Goal: Transaction & Acquisition: Purchase product/service

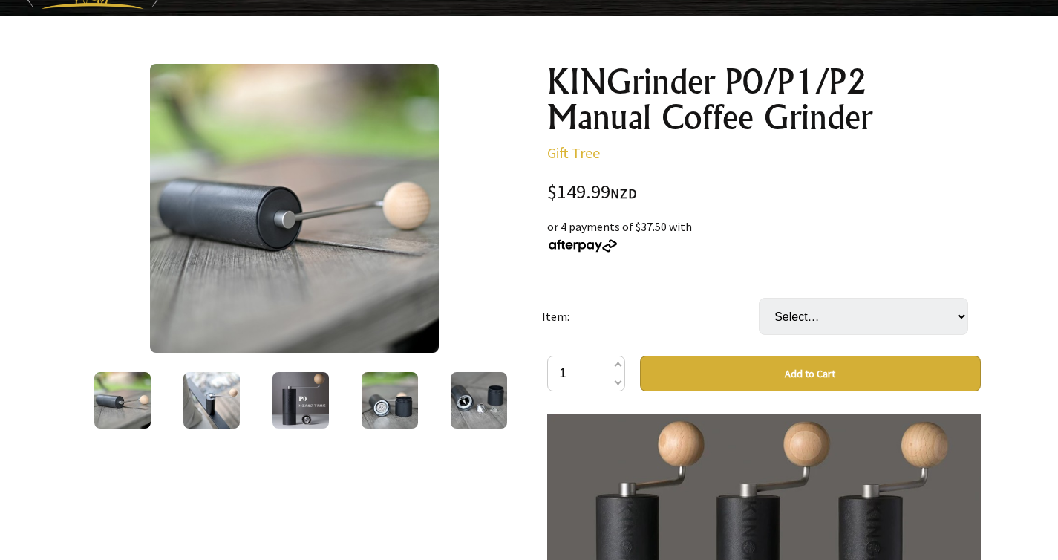
scroll to position [130, 0]
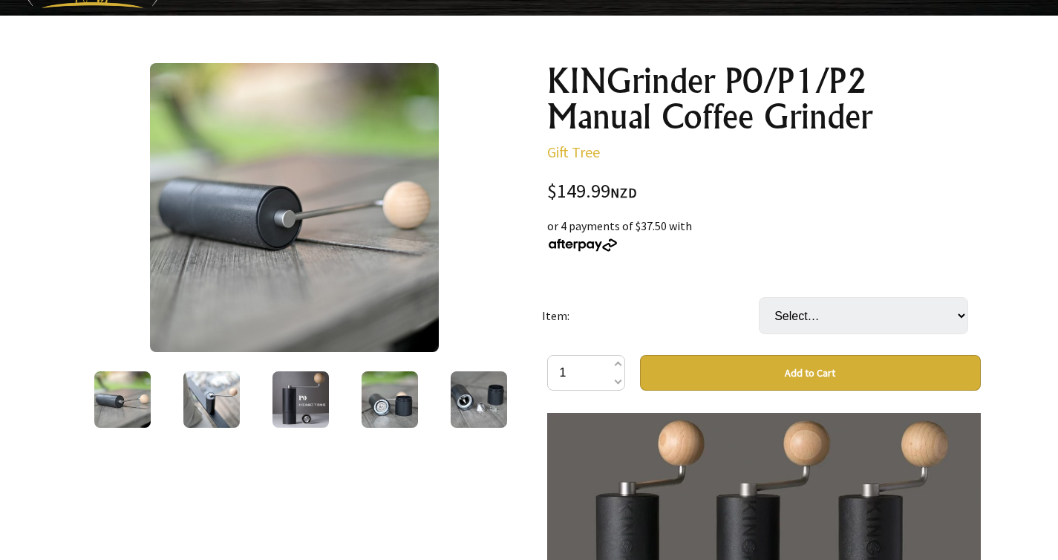
click at [112, 408] on img at bounding box center [122, 399] width 56 height 56
click at [200, 402] on img at bounding box center [211, 399] width 56 height 56
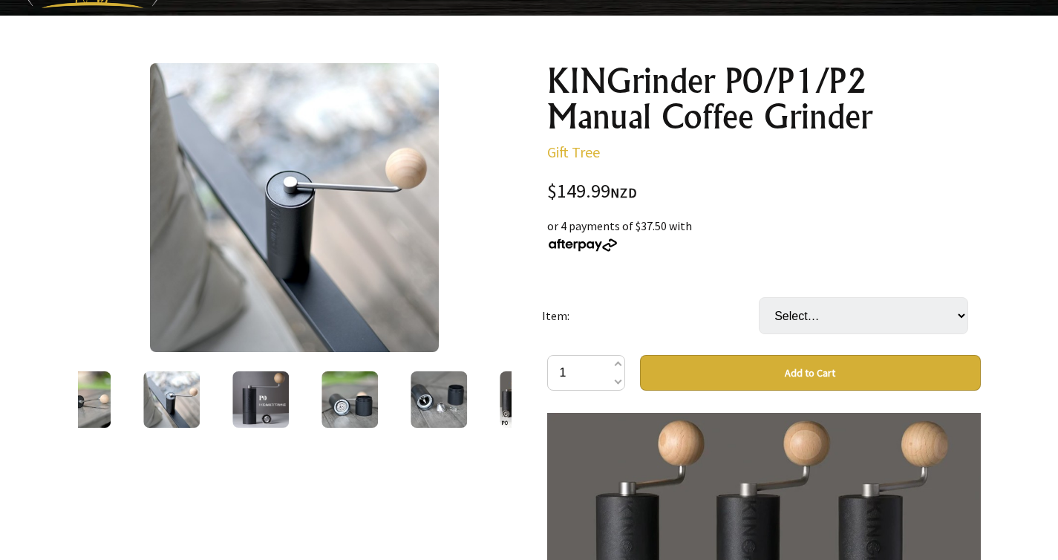
click at [286, 384] on img at bounding box center [260, 399] width 56 height 56
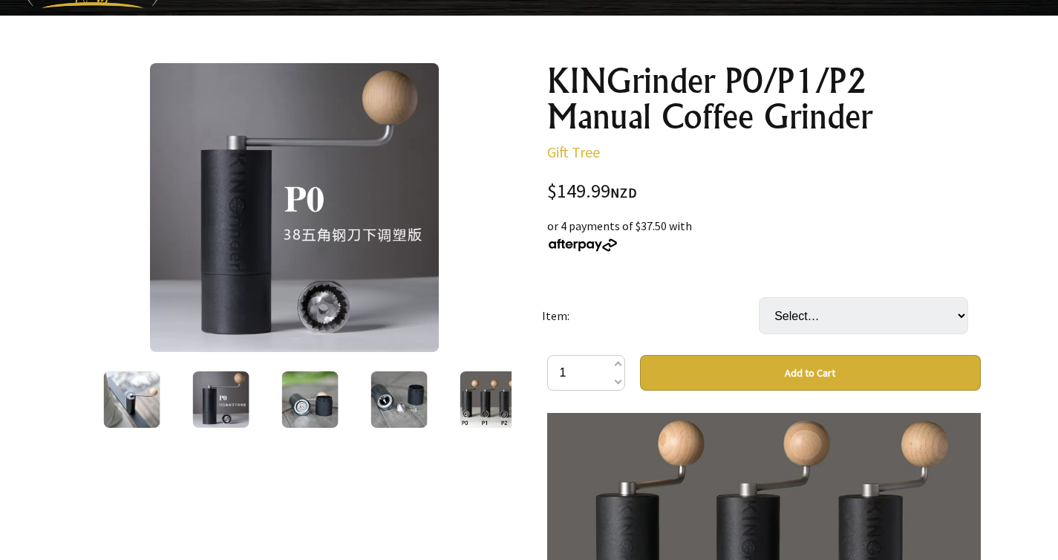
click at [303, 379] on img at bounding box center [309, 399] width 56 height 56
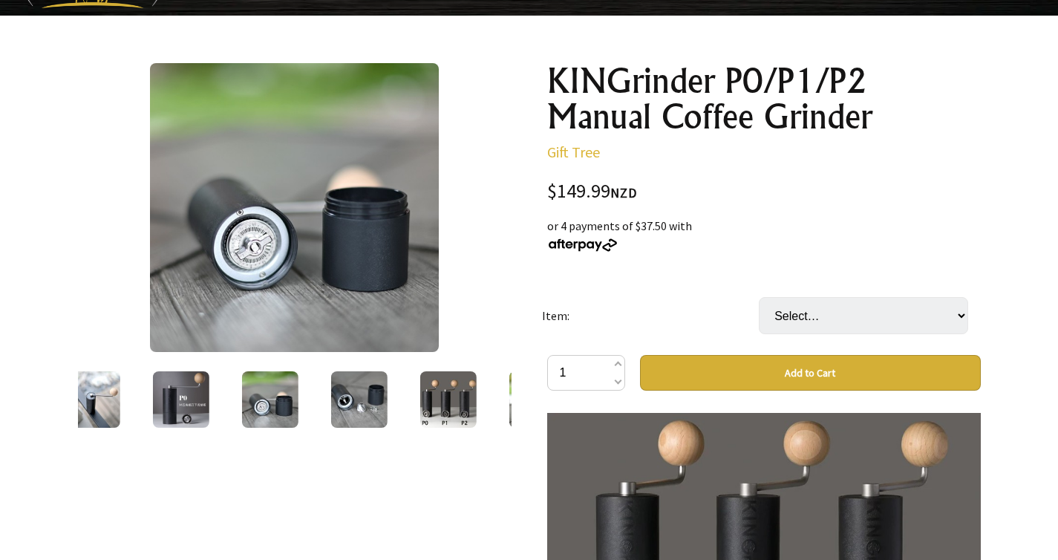
click at [354, 387] on img at bounding box center [358, 399] width 56 height 56
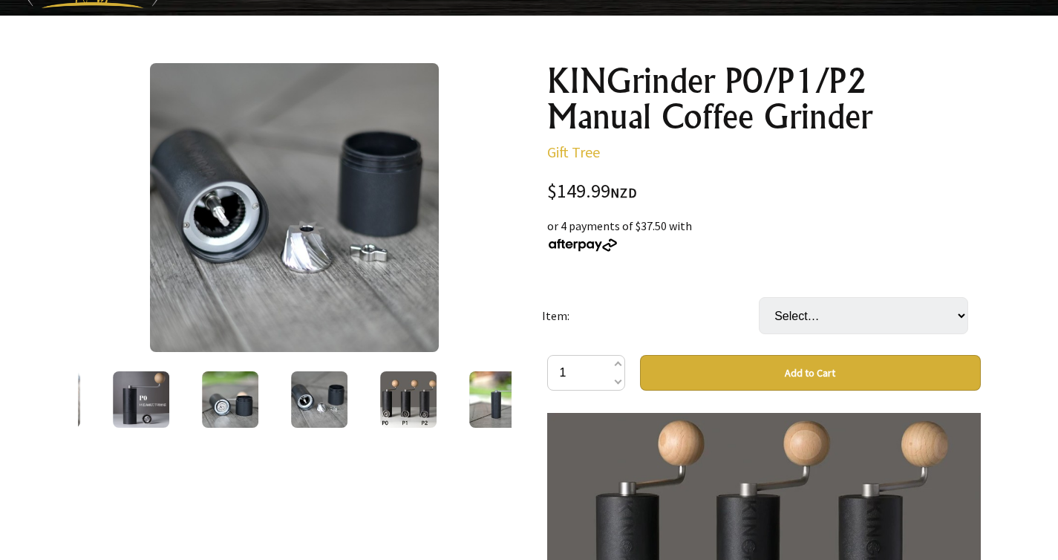
click at [411, 394] on img at bounding box center [408, 399] width 56 height 56
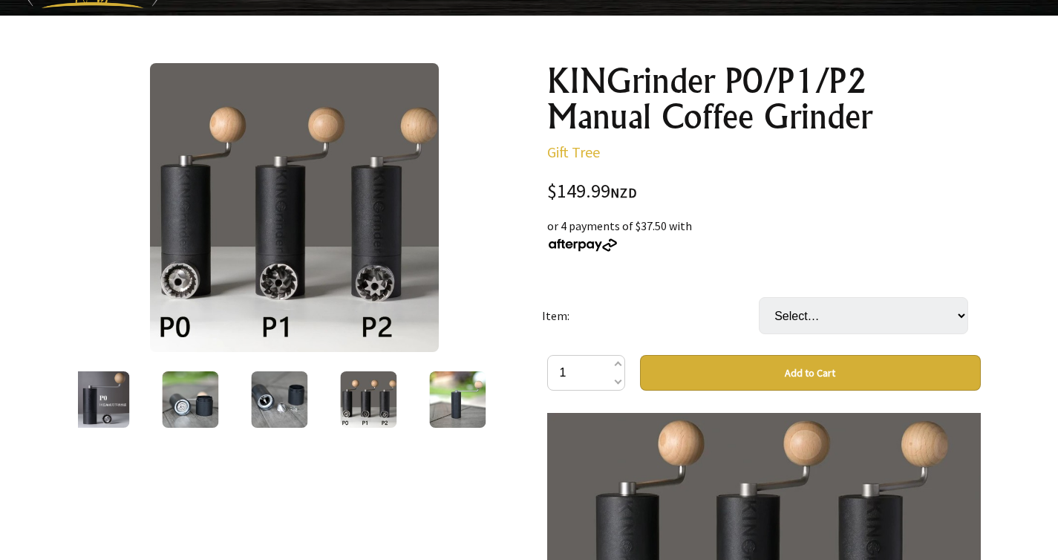
click at [429, 398] on img at bounding box center [457, 399] width 56 height 56
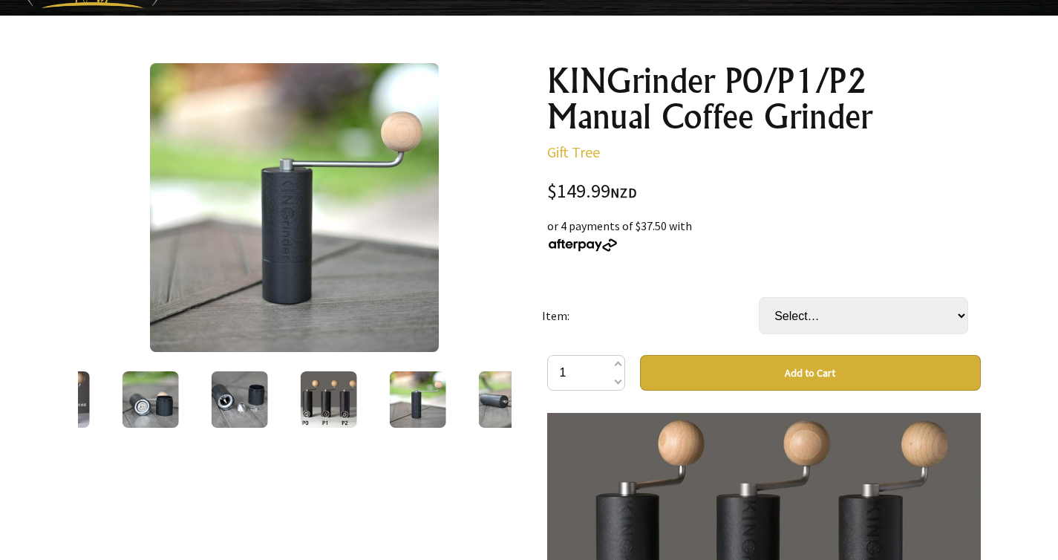
click at [478, 402] on img at bounding box center [506, 399] width 56 height 56
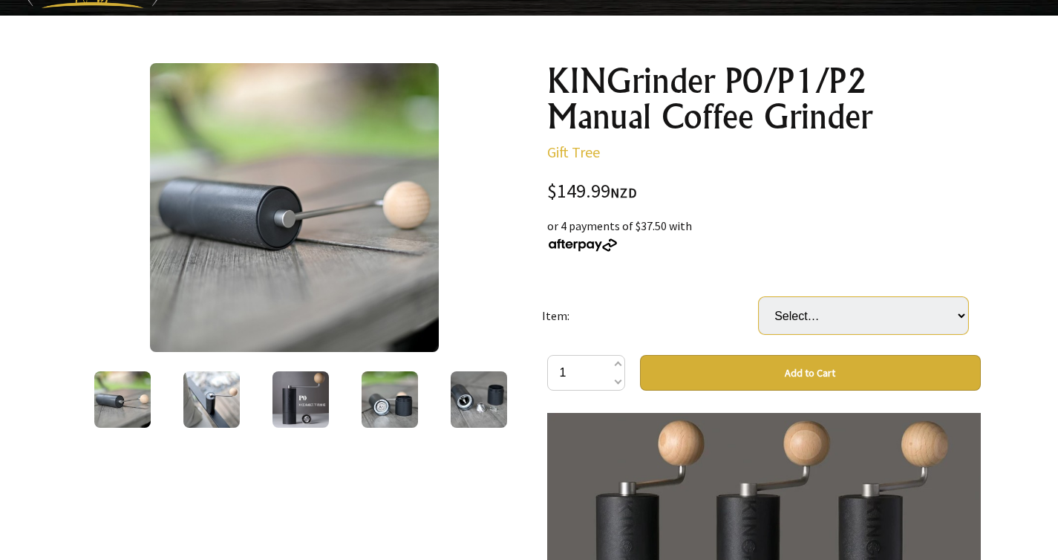
click at [910, 310] on select "Select… P0 P1 P2" at bounding box center [863, 315] width 209 height 37
select select "P2"
select select "P1"
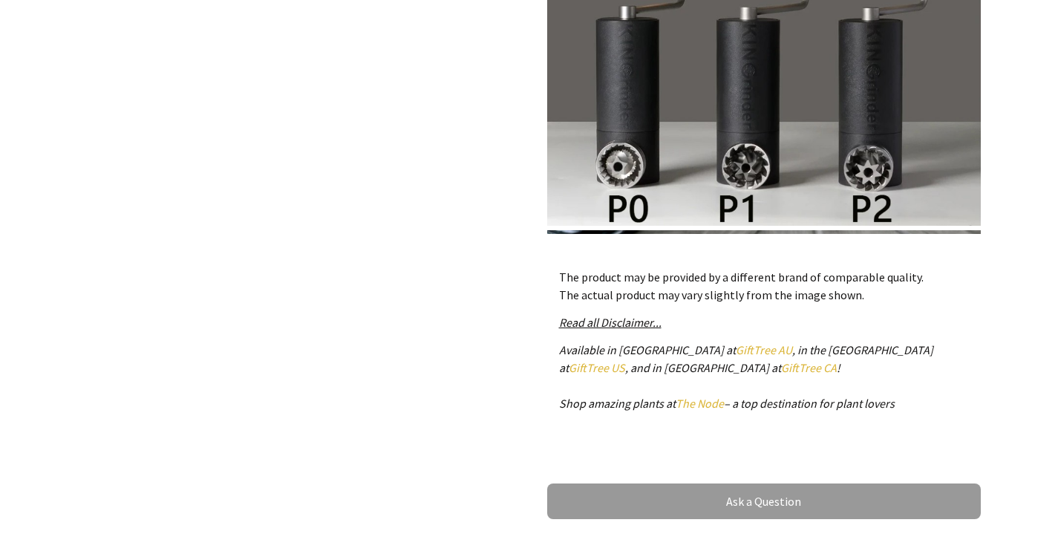
scroll to position [526, 0]
